Goal: Task Accomplishment & Management: Use online tool/utility

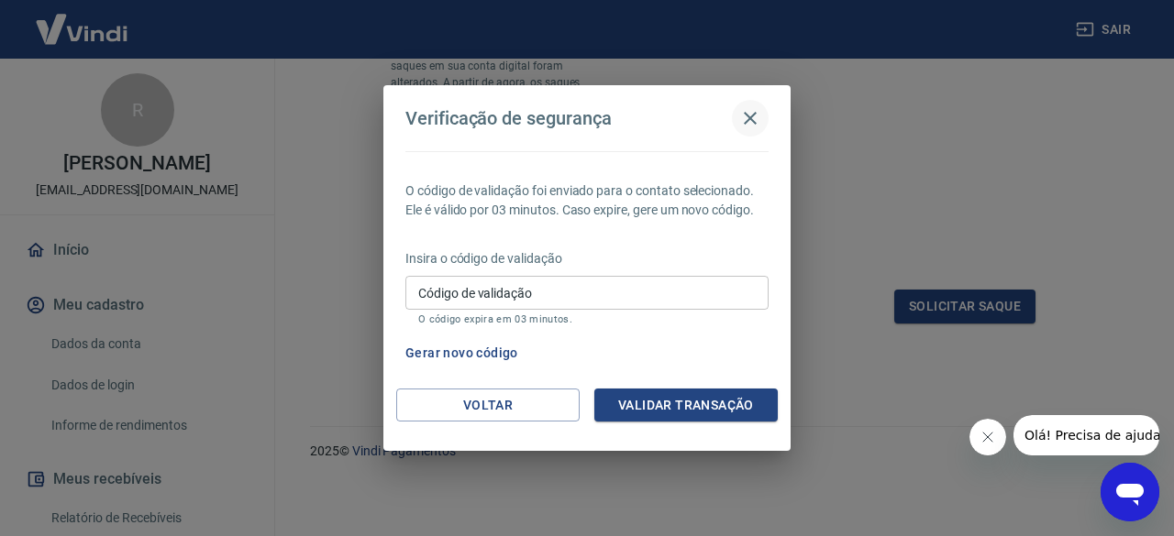
click at [745, 114] on icon "button" at bounding box center [750, 118] width 13 height 13
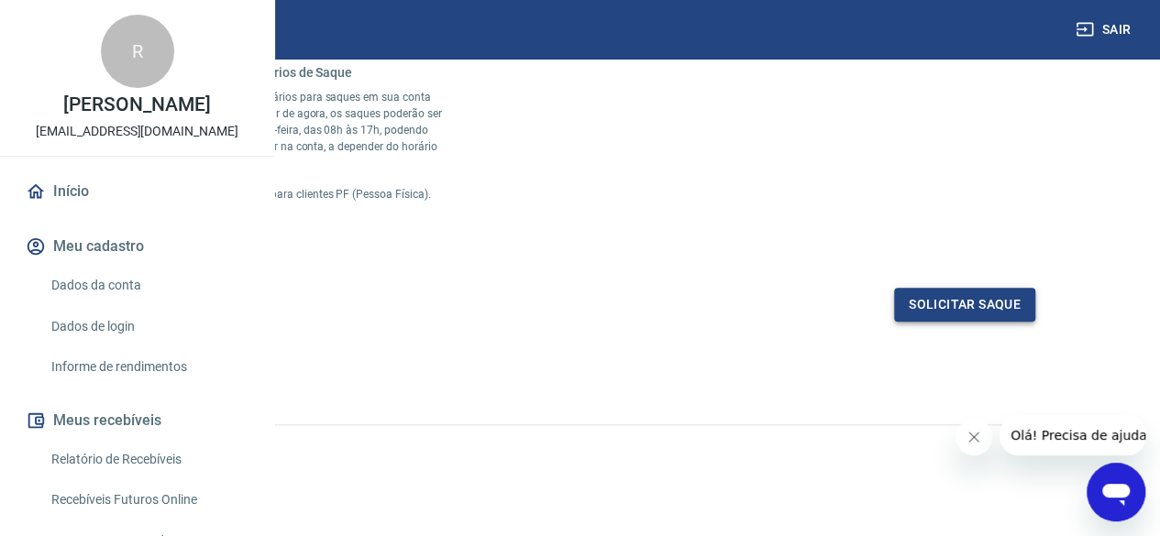
click at [973, 307] on button "Solicitar saque" at bounding box center [964, 305] width 141 height 34
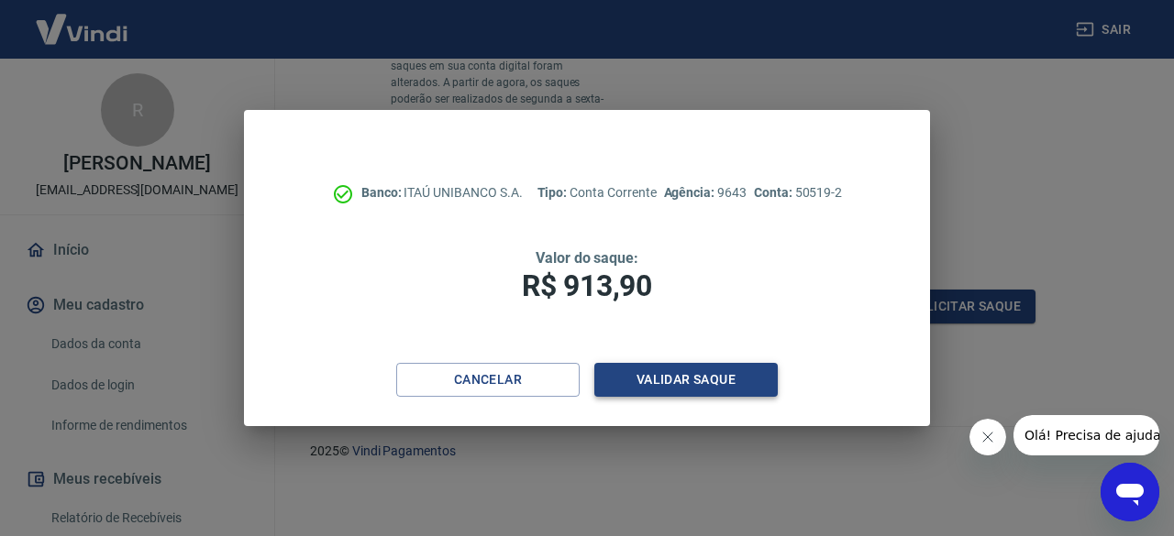
click at [679, 381] on button "Validar saque" at bounding box center [685, 380] width 183 height 34
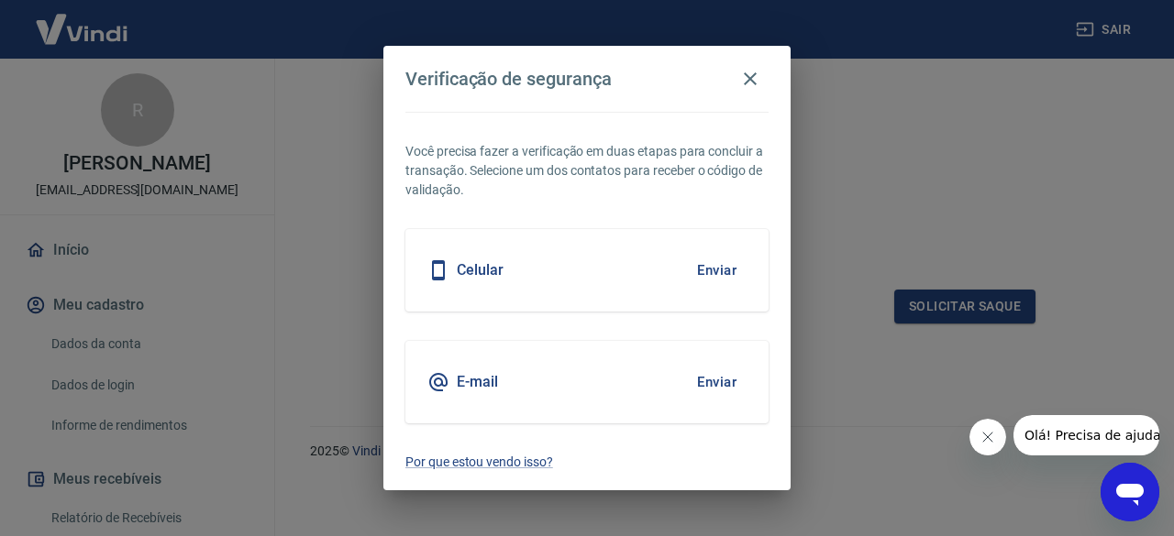
click at [717, 383] on button "Enviar" at bounding box center [717, 382] width 60 height 39
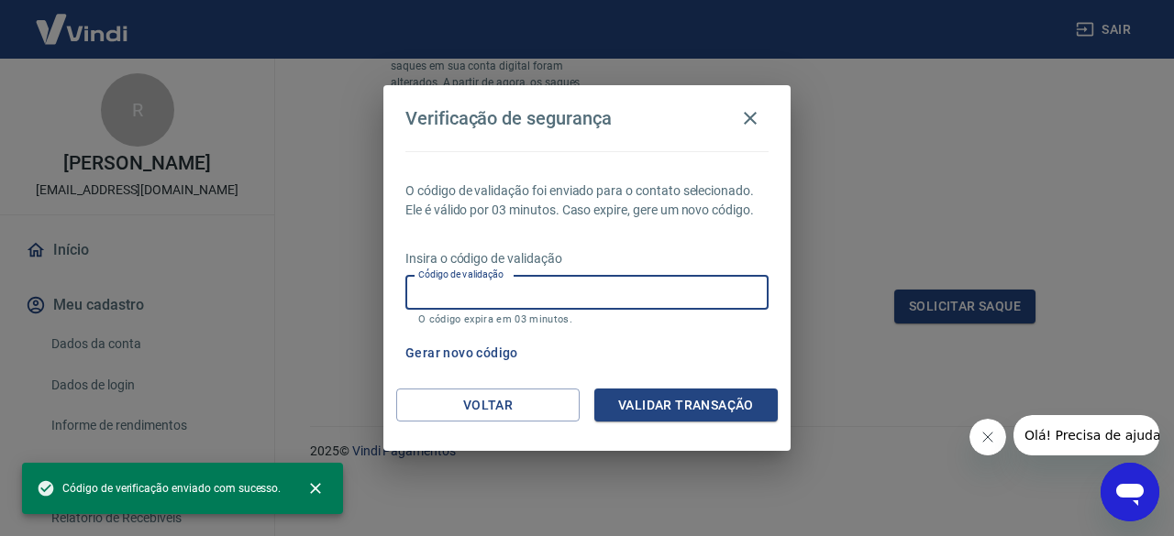
click at [508, 294] on input "Código de validação" at bounding box center [586, 293] width 363 height 34
paste input "855210"
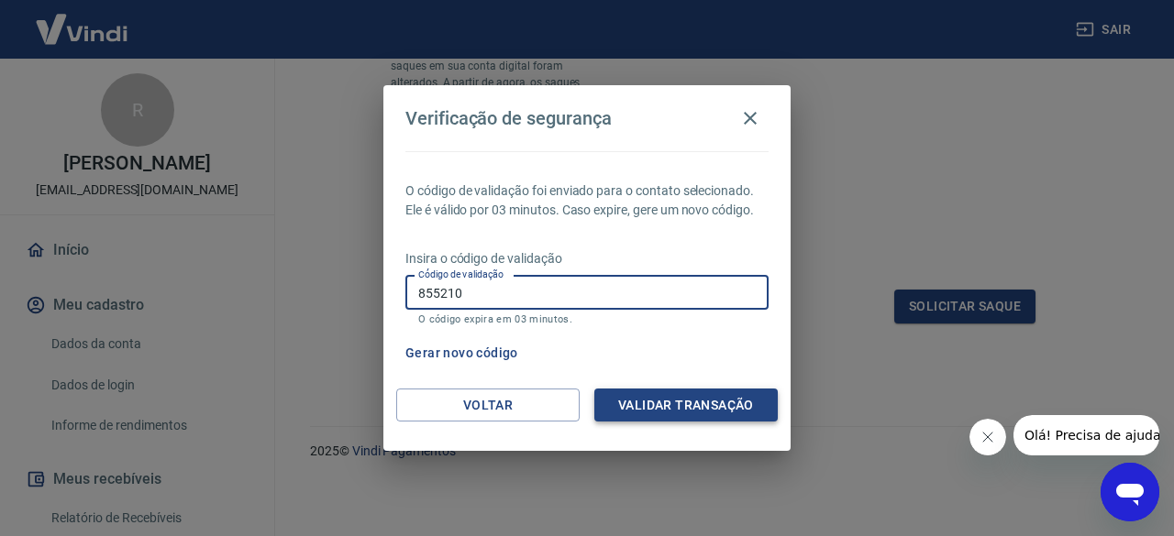
type input "855210"
click at [646, 407] on button "Validar transação" at bounding box center [685, 406] width 183 height 34
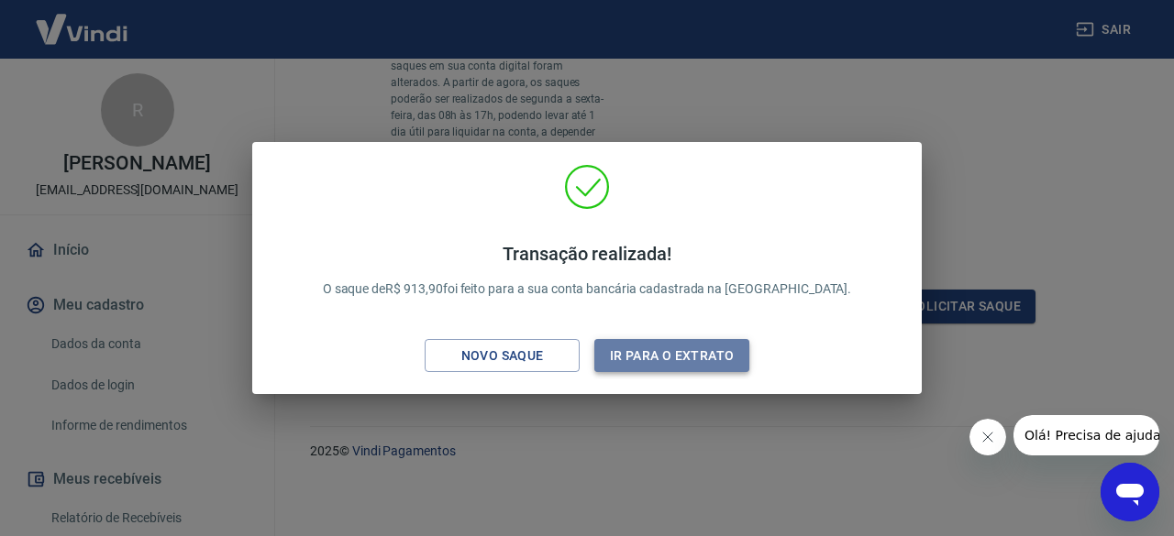
click at [633, 366] on button "Ir para o extrato" at bounding box center [671, 356] width 155 height 34
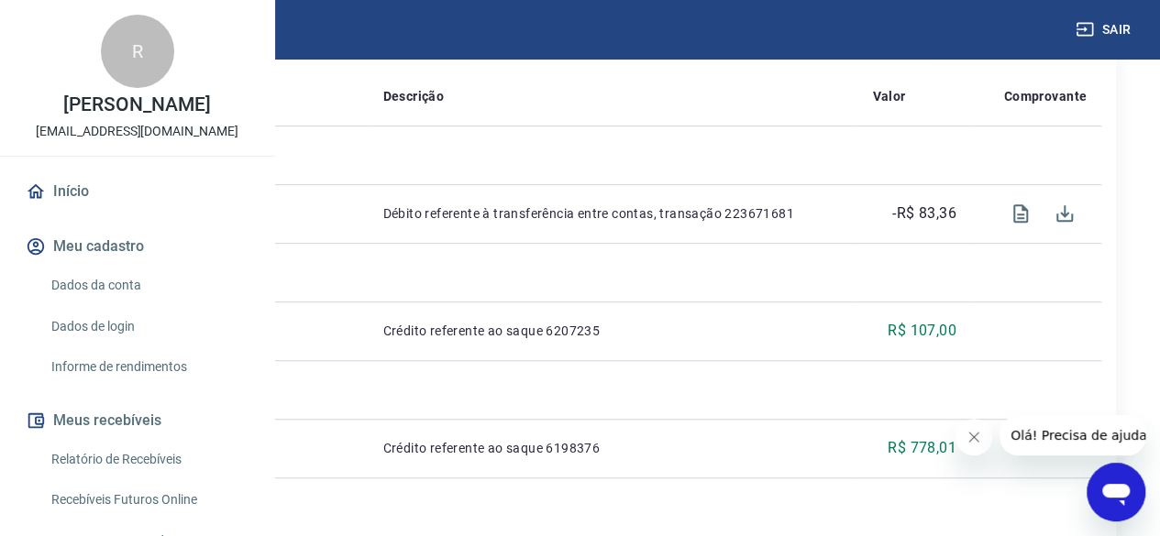
scroll to position [446, 0]
